Goal: Answer question/provide support: Share knowledge or assist other users

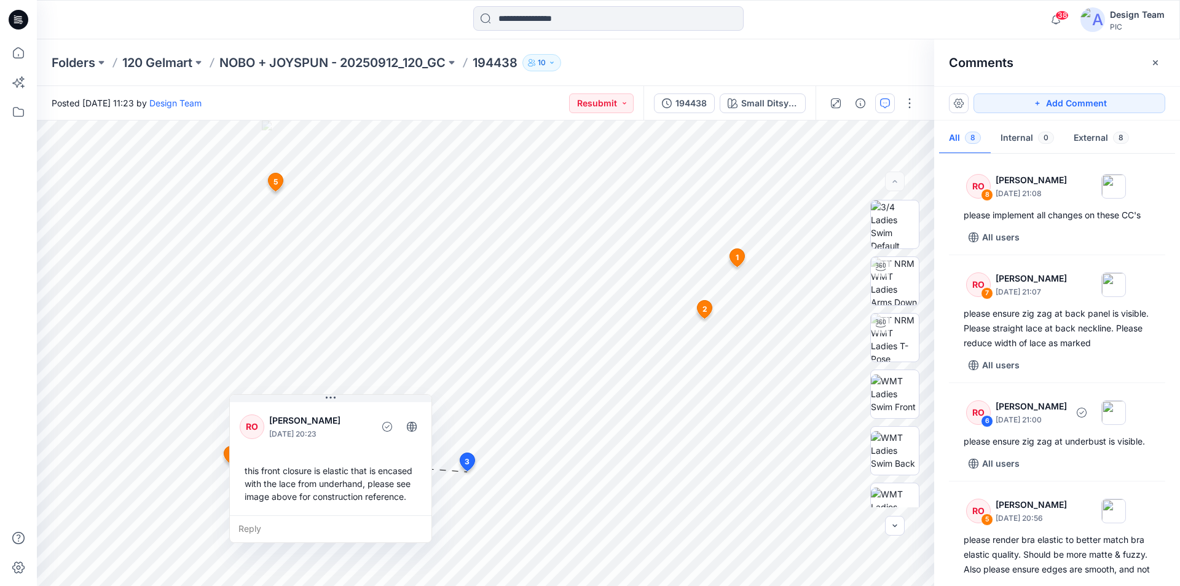
scroll to position [484, 0]
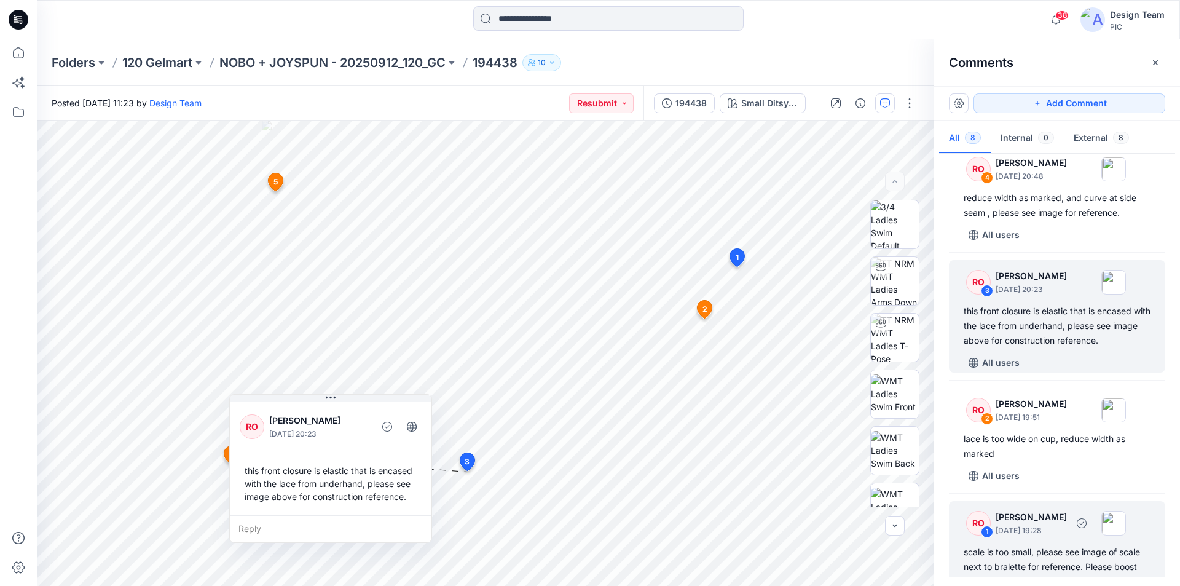
click at [1070, 545] on div "scale is too small, please see image of scale next to bralette for reference. P…" at bounding box center [1057, 567] width 187 height 44
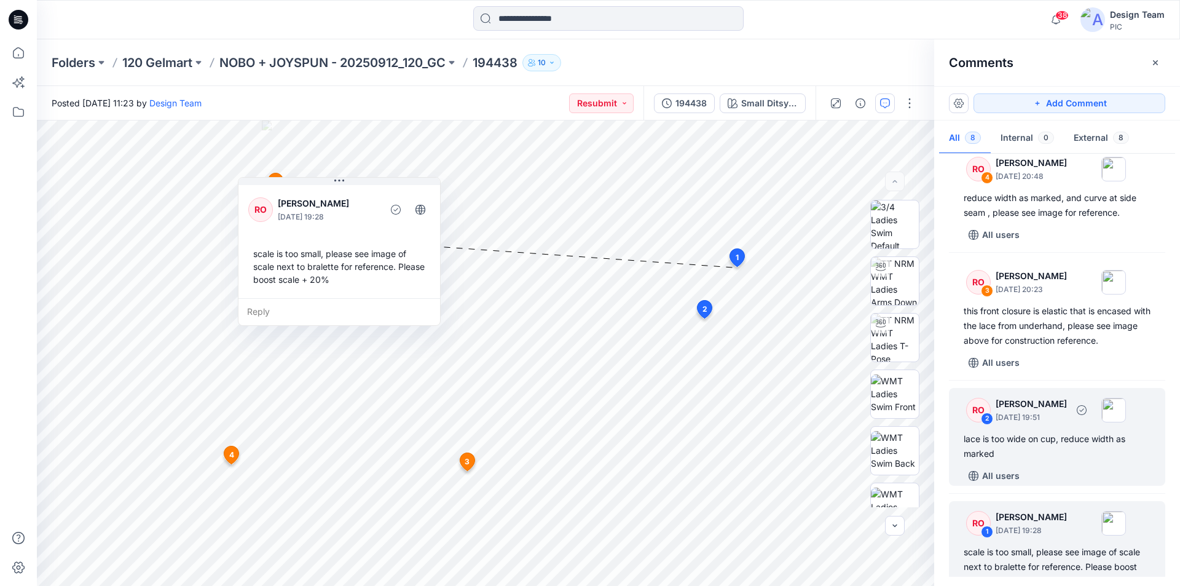
click at [1057, 411] on p "[DATE] 19:51" at bounding box center [1031, 417] width 71 height 12
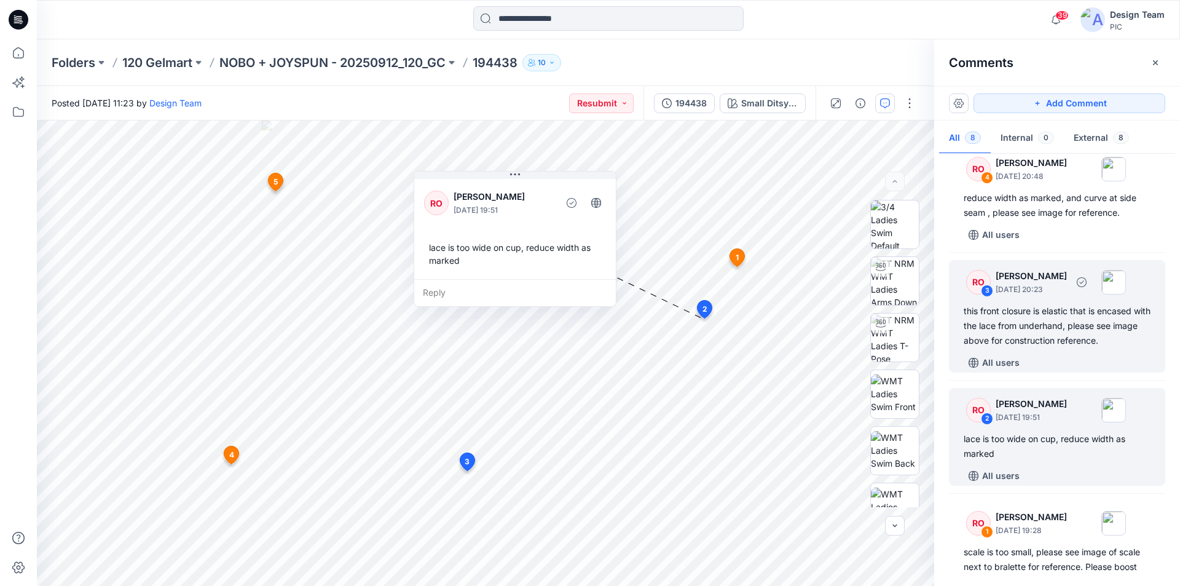
click at [1058, 317] on div "this front closure is elastic that is encased with the lace from underhand, ple…" at bounding box center [1057, 326] width 187 height 44
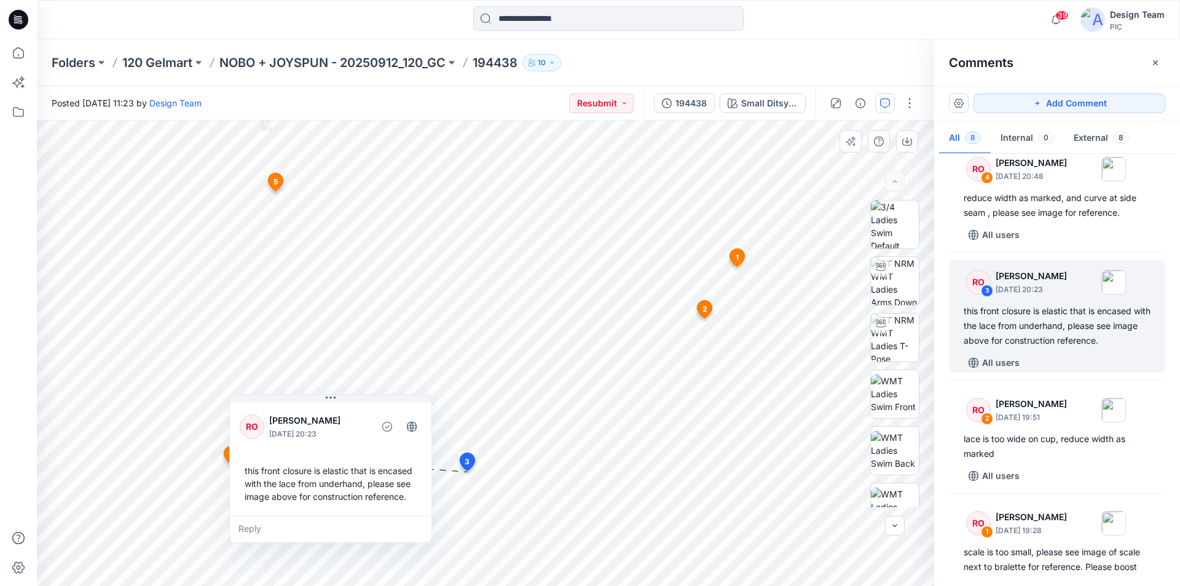
click at [318, 488] on div "this front closure is elastic that is encased with the lace from underhand, ple…" at bounding box center [331, 483] width 182 height 49
drag, startPoint x: 318, startPoint y: 488, endPoint x: 249, endPoint y: 472, distance: 70.8
click at [249, 472] on div "this front closure is elastic that is encased with the lace from underhand, ple…" at bounding box center [331, 483] width 182 height 49
copy div "this front closure is elastic that is encased with the lace from underhand, ple…"
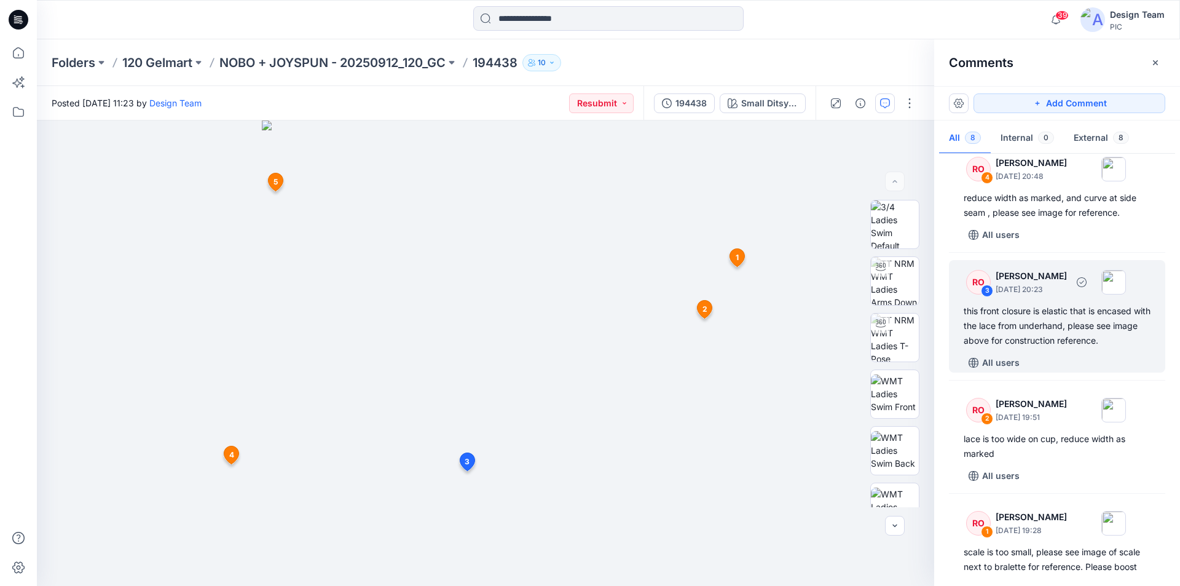
click at [1044, 307] on div "this front closure is elastic that is encased with the lace from underhand, ple…" at bounding box center [1057, 326] width 187 height 44
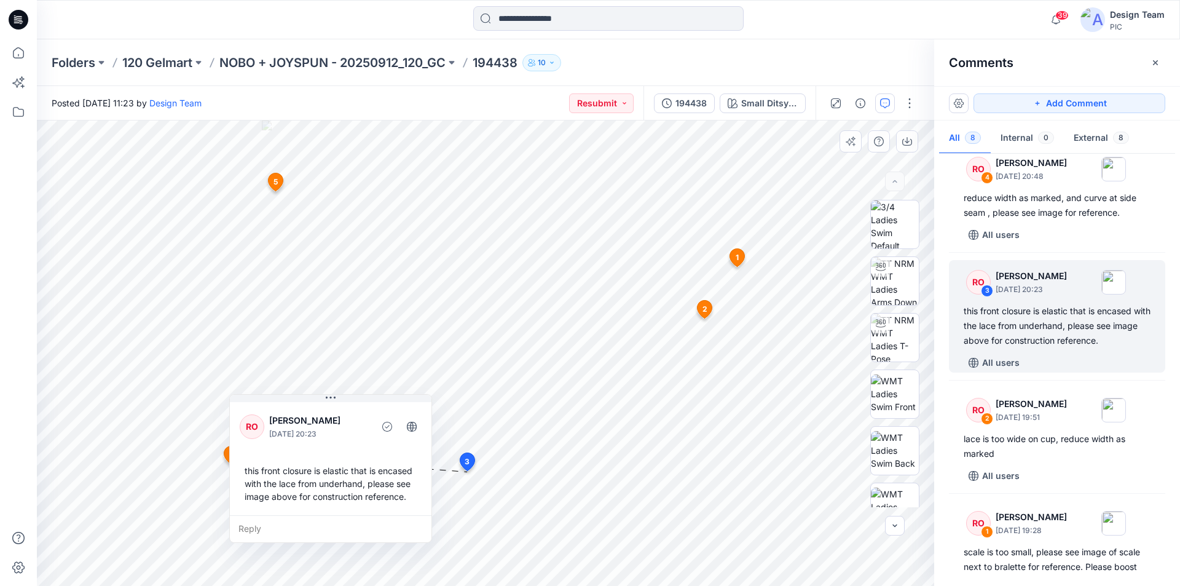
click at [310, 520] on div "Reply" at bounding box center [331, 528] width 202 height 27
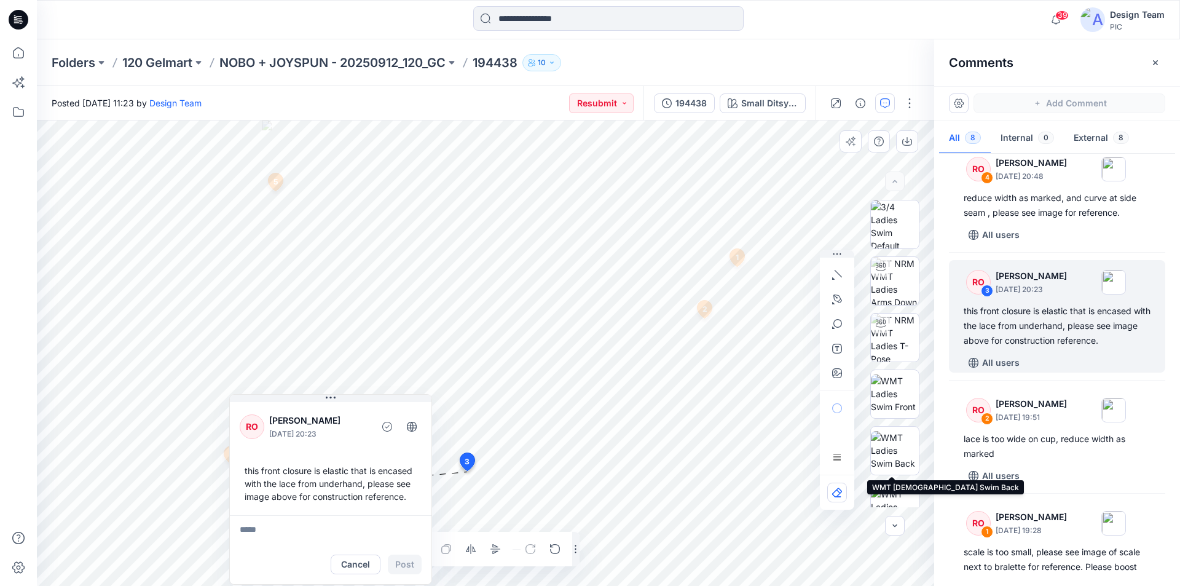
drag, startPoint x: 860, startPoint y: 459, endPoint x: 896, endPoint y: 476, distance: 40.2
click at [896, 476] on div at bounding box center [895, 353] width 79 height 307
drag, startPoint x: 859, startPoint y: 458, endPoint x: 873, endPoint y: 470, distance: 18.3
click at [873, 473] on div at bounding box center [895, 353] width 79 height 307
click at [325, 80] on div "Folders 120 Gelmart NOBO + JOYSPUN - 20250912_120_GC 194438 10 Posted [DATE] 11…" at bounding box center [609, 312] width 1144 height 547
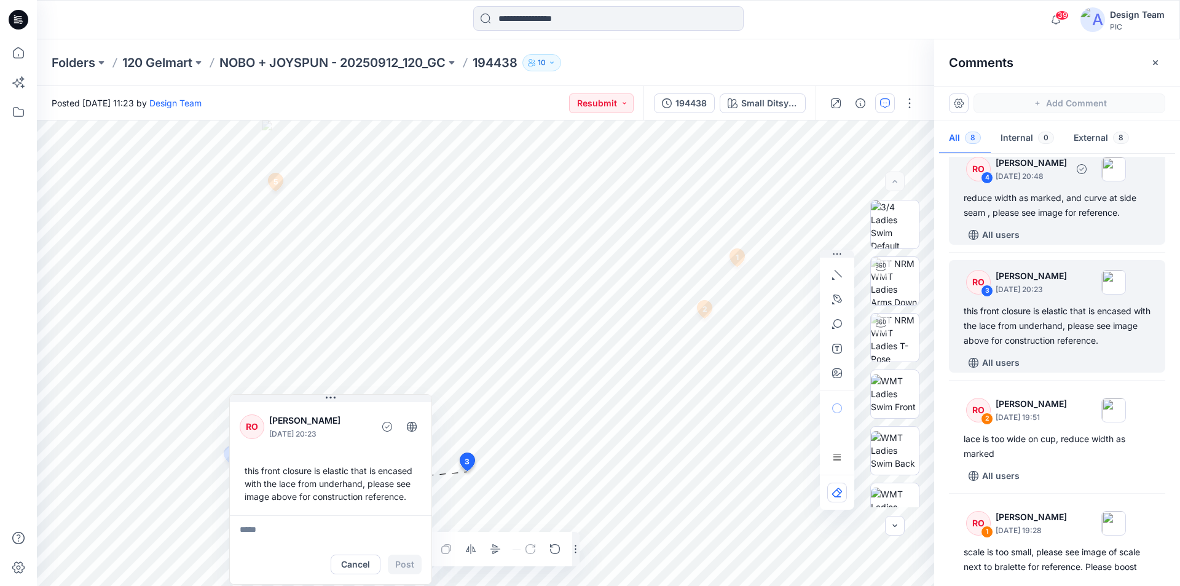
click at [1050, 191] on div "reduce width as marked, and curve at side seam , please see image for reference." at bounding box center [1057, 206] width 187 height 30
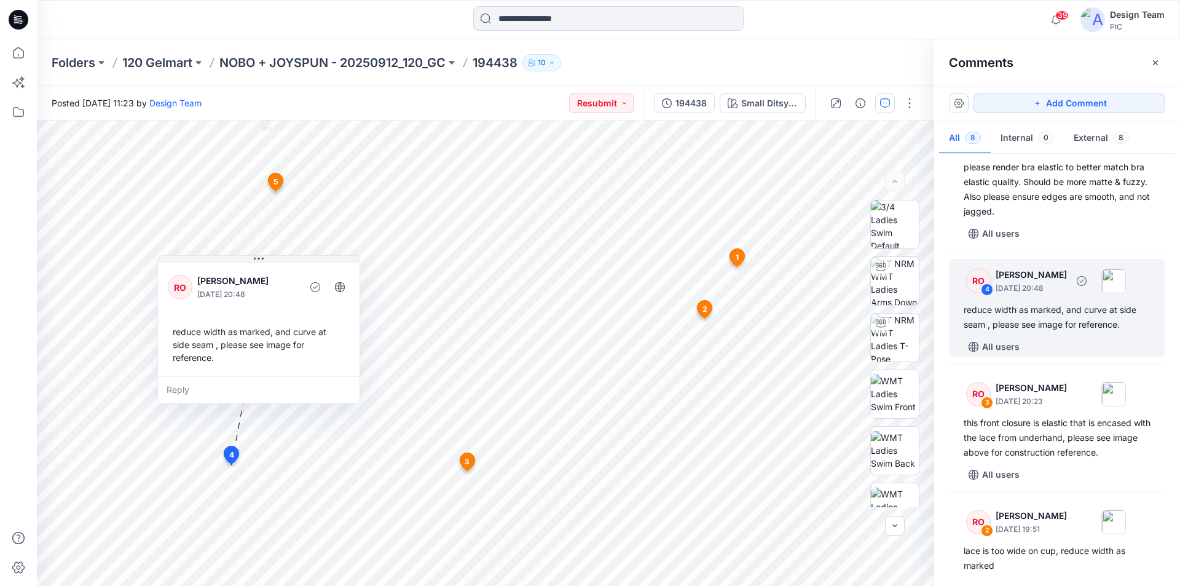
scroll to position [337, 0]
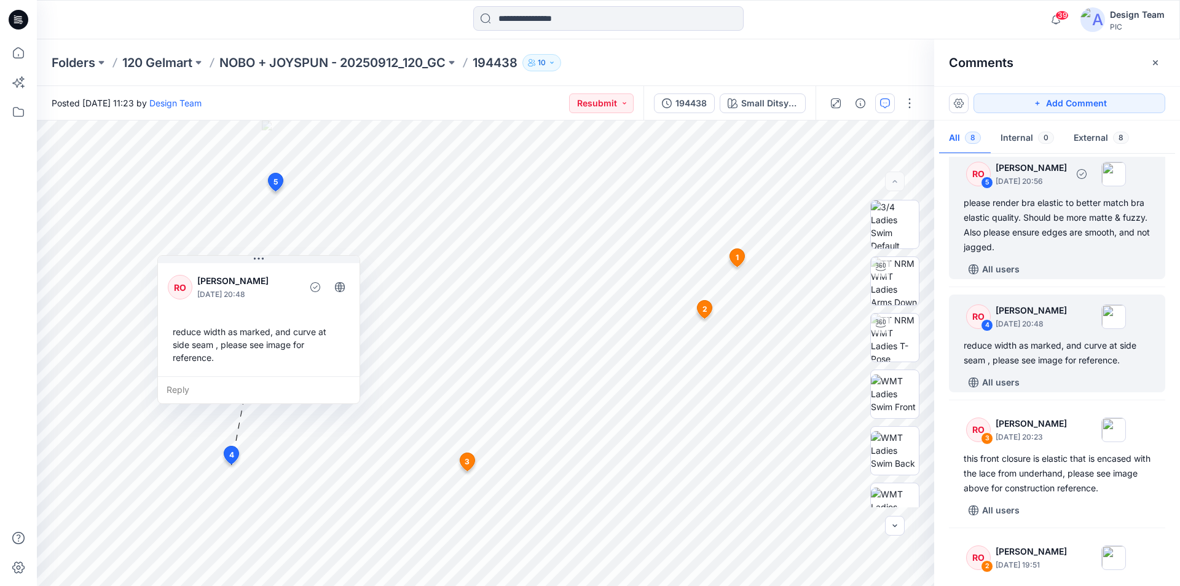
click at [1065, 211] on div "please render bra elastic to better match bra elastic quality. Should be more m…" at bounding box center [1057, 225] width 187 height 59
